Goal: Contribute content

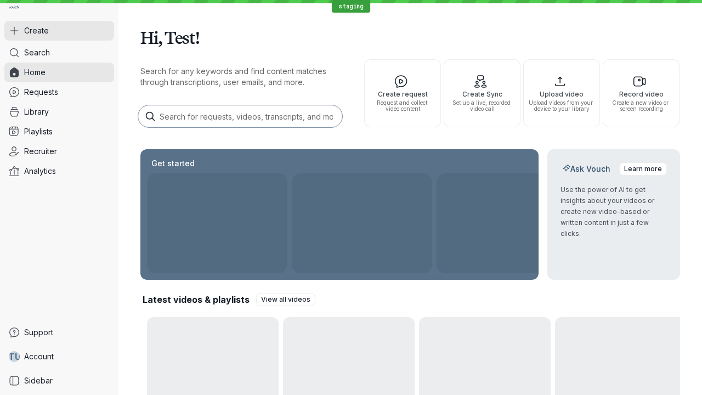
click at [59, 31] on button "Create" at bounding box center [59, 31] width 110 height 20
